Goal: Information Seeking & Learning: Learn about a topic

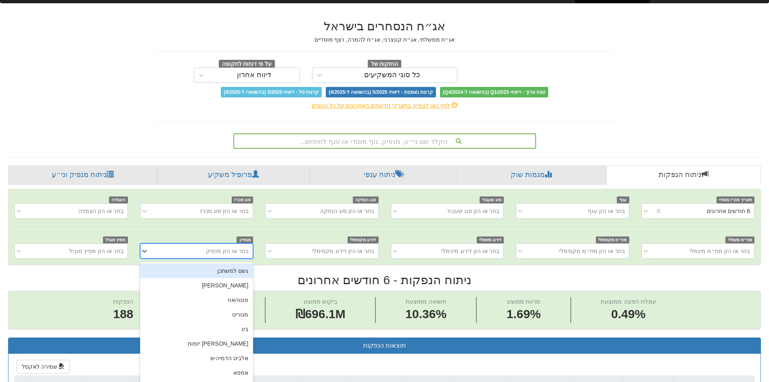
click at [227, 258] on div "option גשם למשתכן focused, 1 of 449. 449 results available. Use Up and Down to …" at bounding box center [196, 250] width 113 height 15
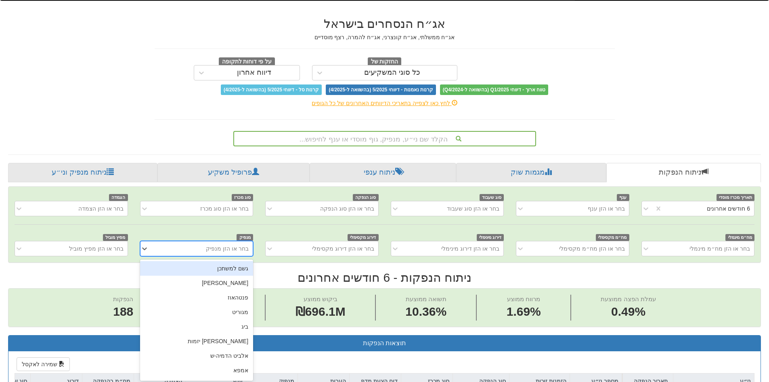
scroll to position [22, 0]
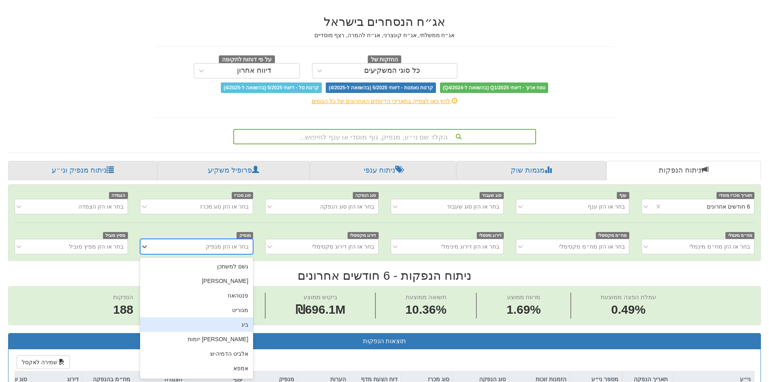
click at [237, 327] on div "ביג" at bounding box center [196, 324] width 113 height 15
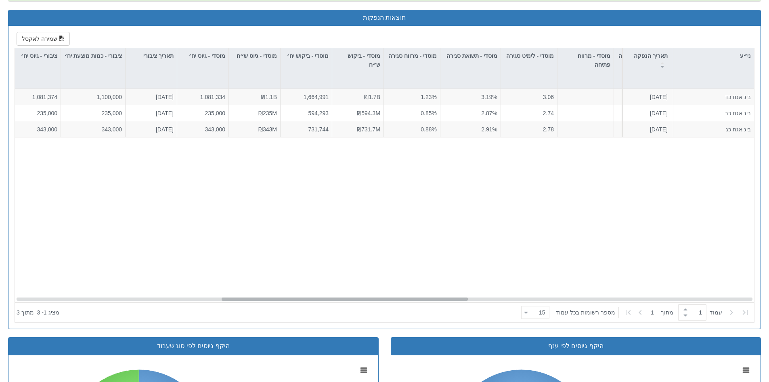
scroll to position [0, 562]
drag, startPoint x: 548, startPoint y: 297, endPoint x: 246, endPoint y: 297, distance: 302.9
click at [246, 297] on div at bounding box center [327, 298] width 246 height 3
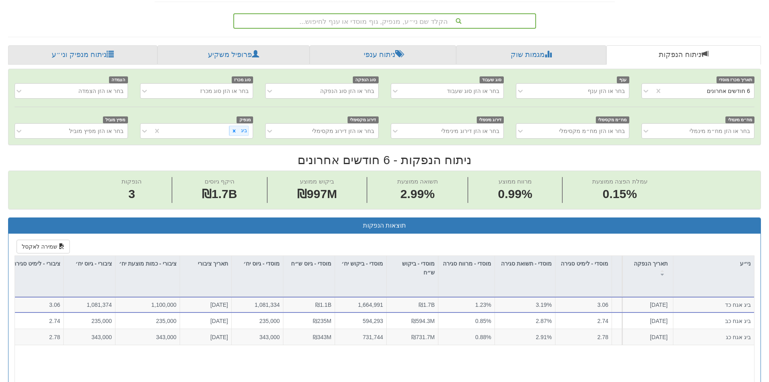
scroll to position [63, 0]
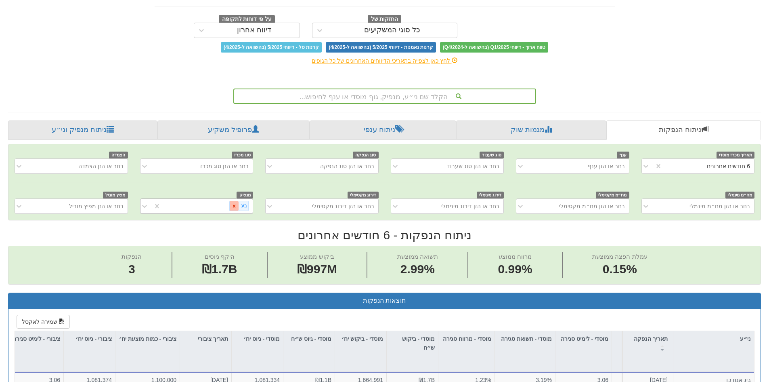
click at [235, 206] on icon at bounding box center [234, 205] width 3 height 3
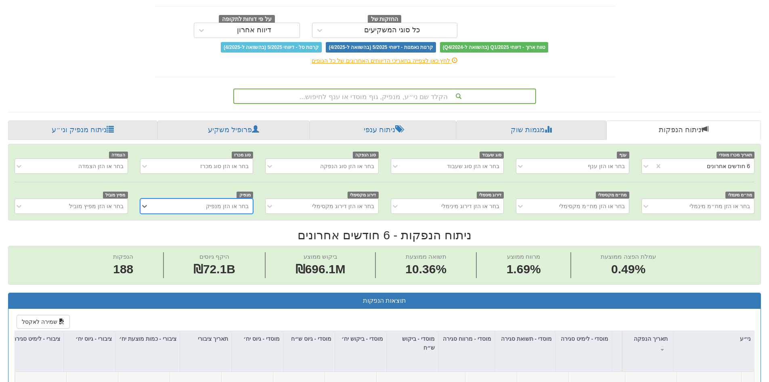
scroll to position [0, -76]
click at [214, 206] on div "בחר או הזן מנפיק" at bounding box center [227, 206] width 43 height 8
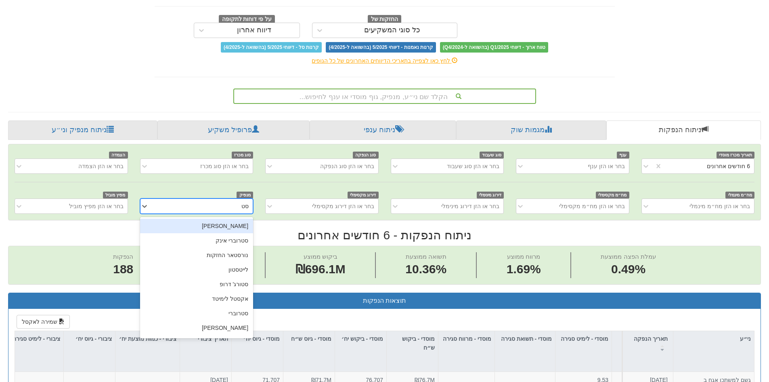
type input "סטר"
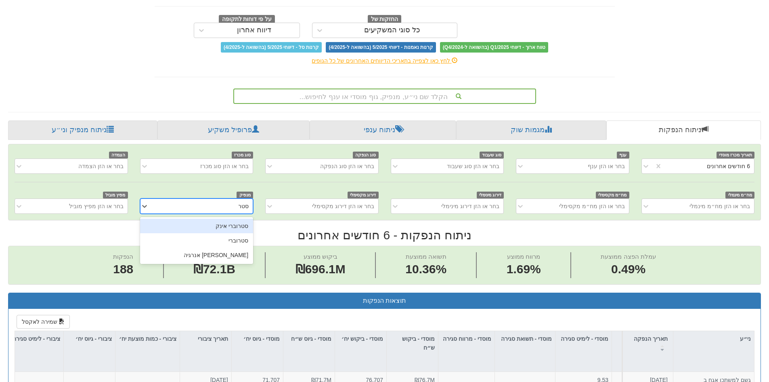
click at [229, 228] on div "סטרוברי אינק" at bounding box center [196, 225] width 113 height 15
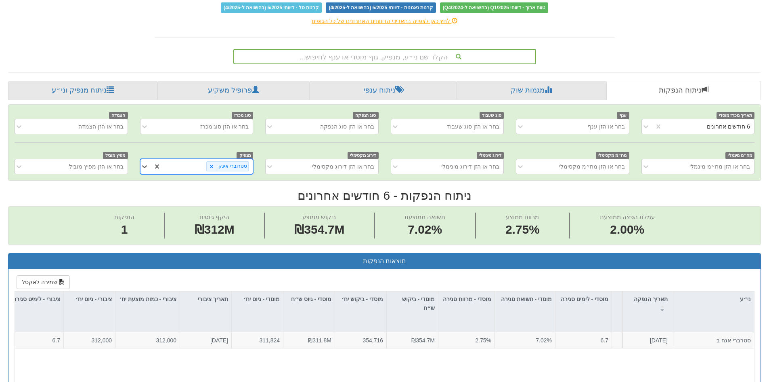
scroll to position [184, 0]
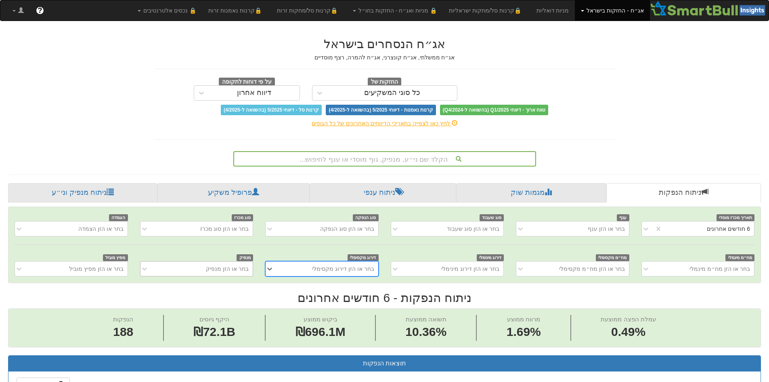
click at [209, 270] on div "בחר או הזן מנפיק" at bounding box center [196, 268] width 113 height 15
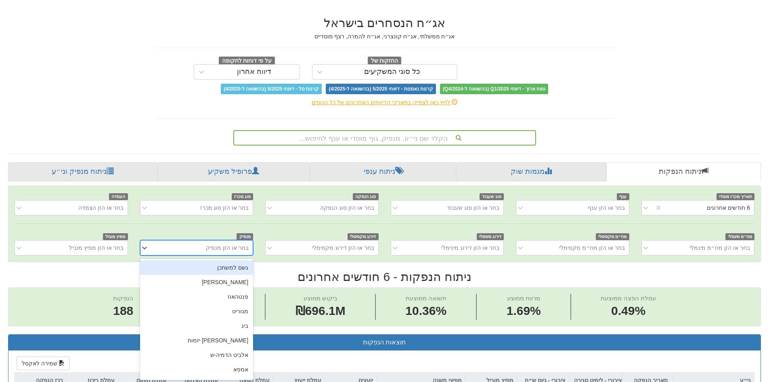
scroll to position [22, 0]
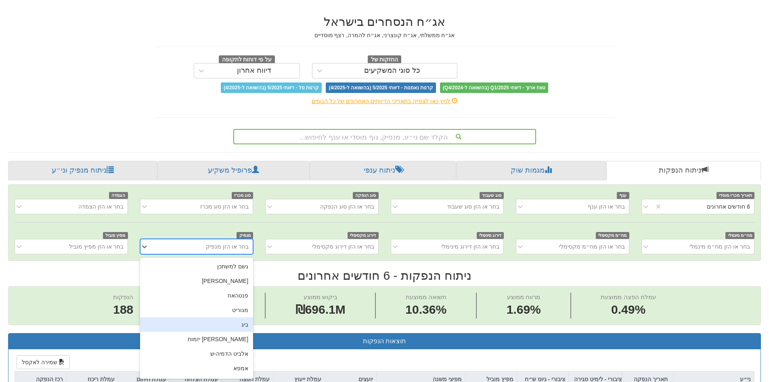
click at [225, 319] on div "ביג" at bounding box center [196, 324] width 113 height 15
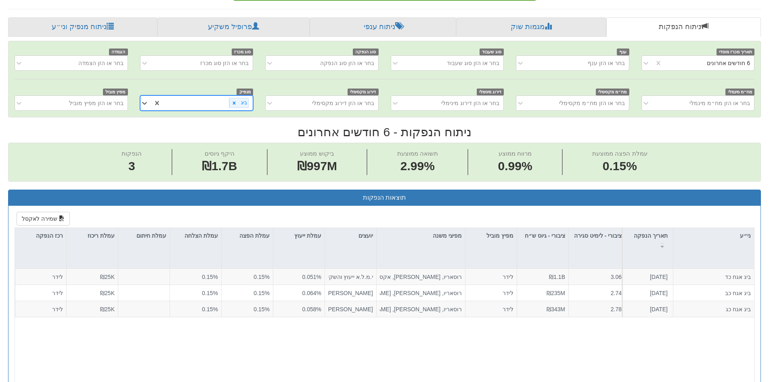
scroll to position [184, 0]
